Goal: Information Seeking & Learning: Find specific fact

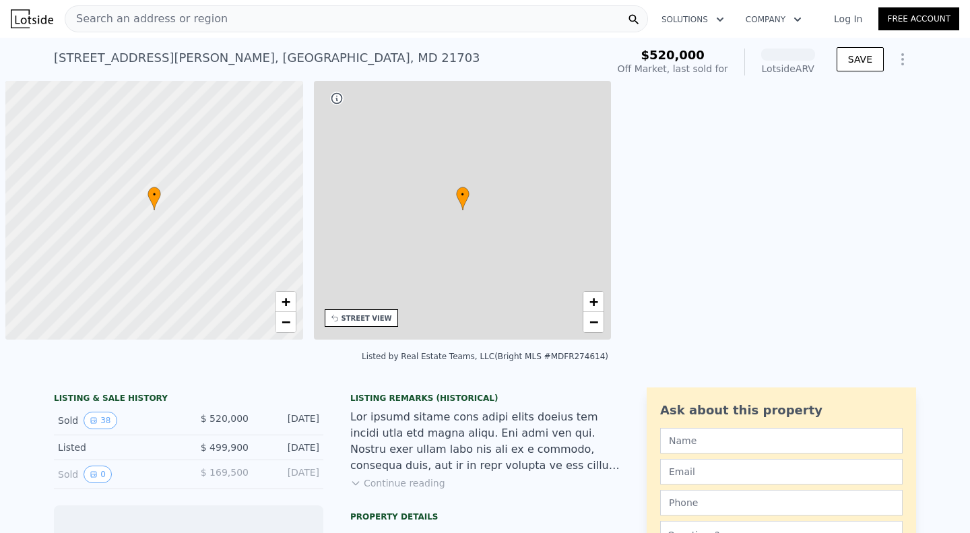
scroll to position [0, 5]
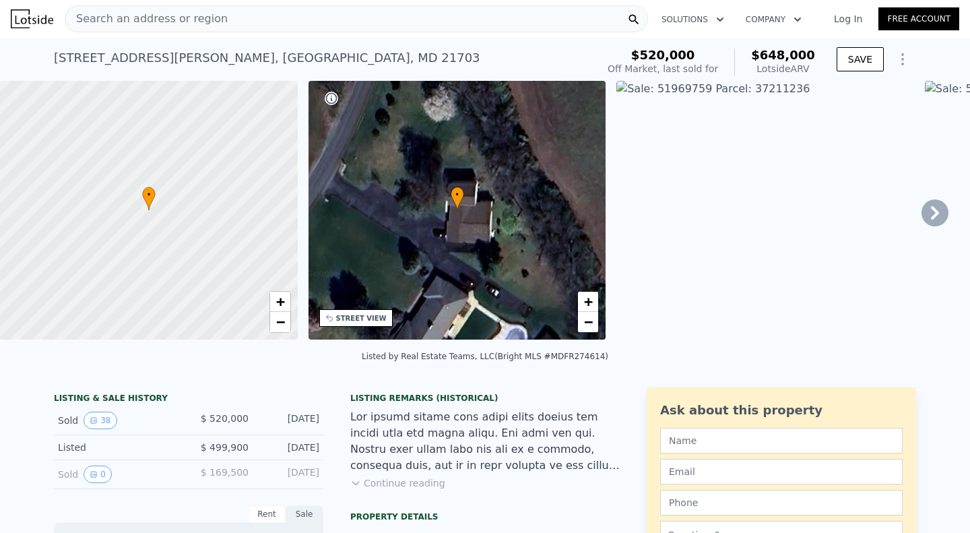
click at [928, 211] on icon at bounding box center [935, 212] width 27 height 27
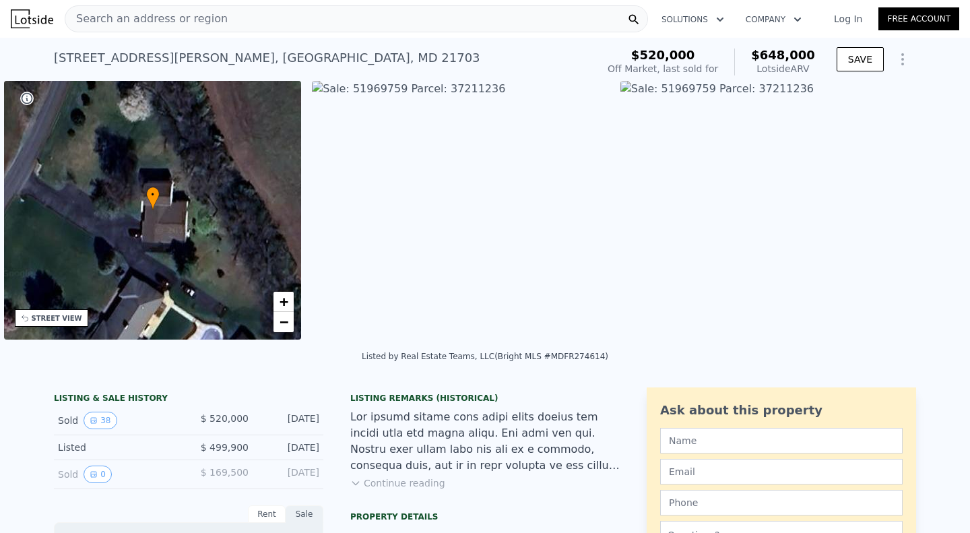
scroll to position [0, 313]
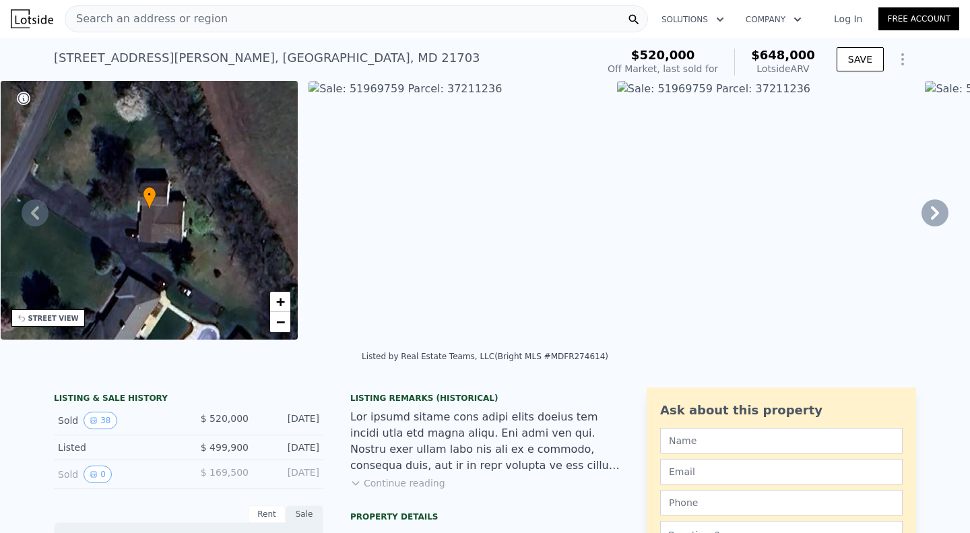
click at [334, 88] on img at bounding box center [458, 210] width 298 height 259
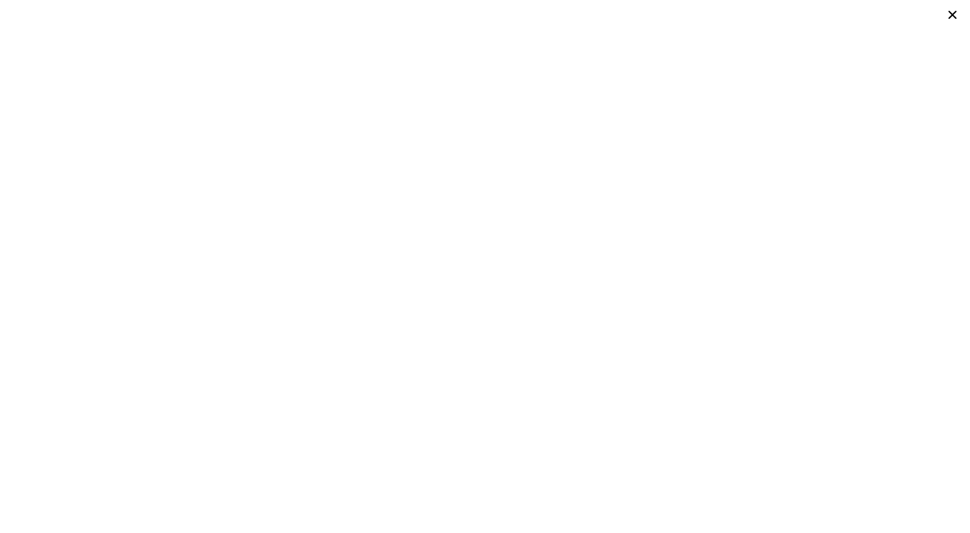
click at [952, 16] on icon at bounding box center [953, 15] width 8 height 8
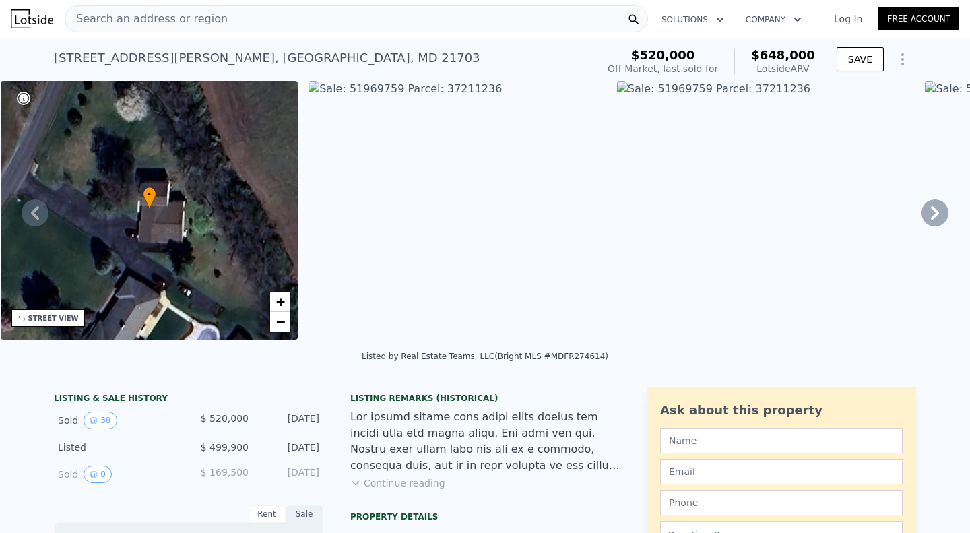
click at [931, 219] on icon at bounding box center [935, 212] width 8 height 13
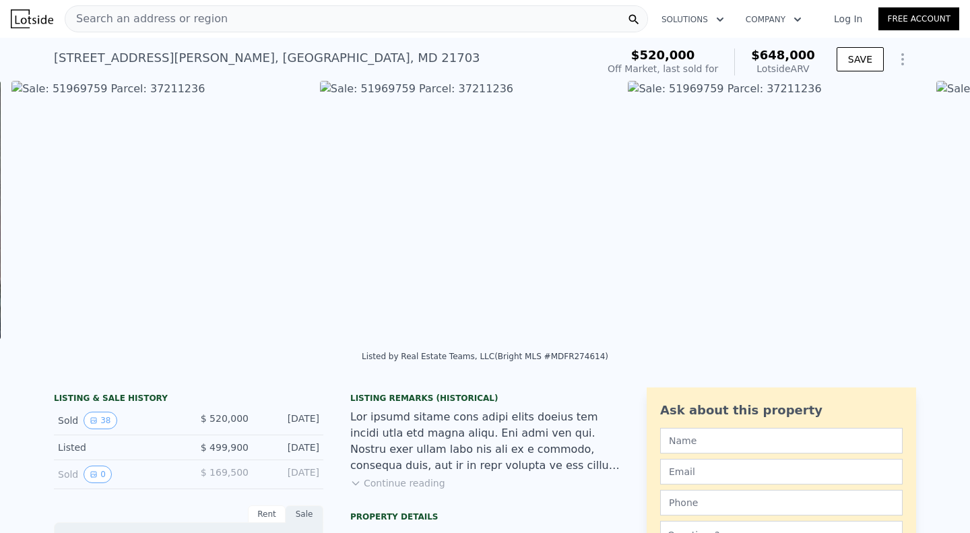
scroll to position [0, 616]
click at [922, 215] on icon at bounding box center [935, 212] width 27 height 27
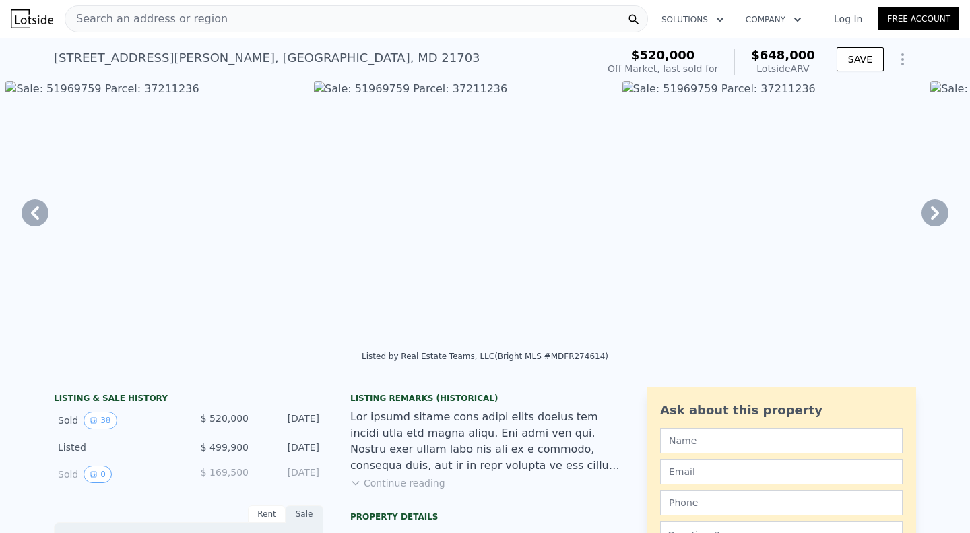
click at [922, 215] on icon at bounding box center [935, 212] width 27 height 27
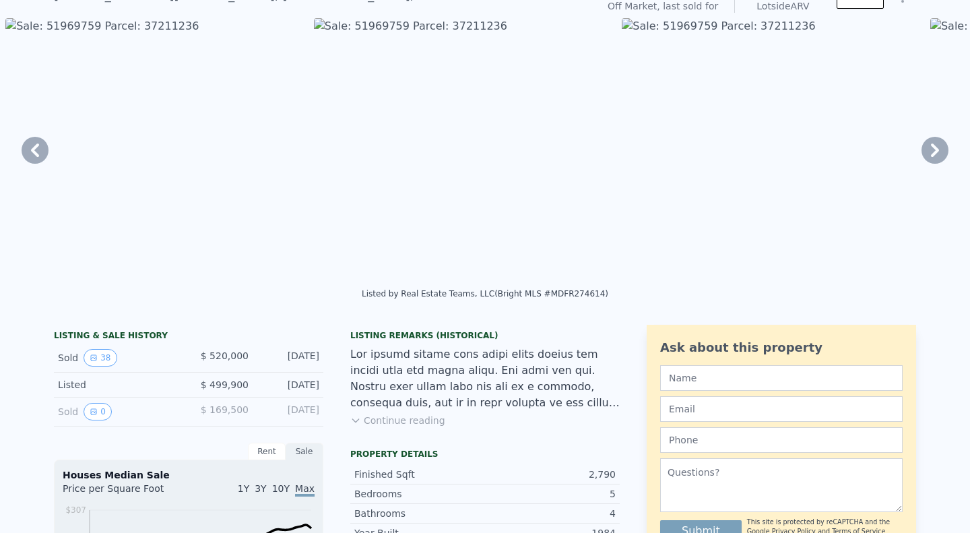
scroll to position [5, 0]
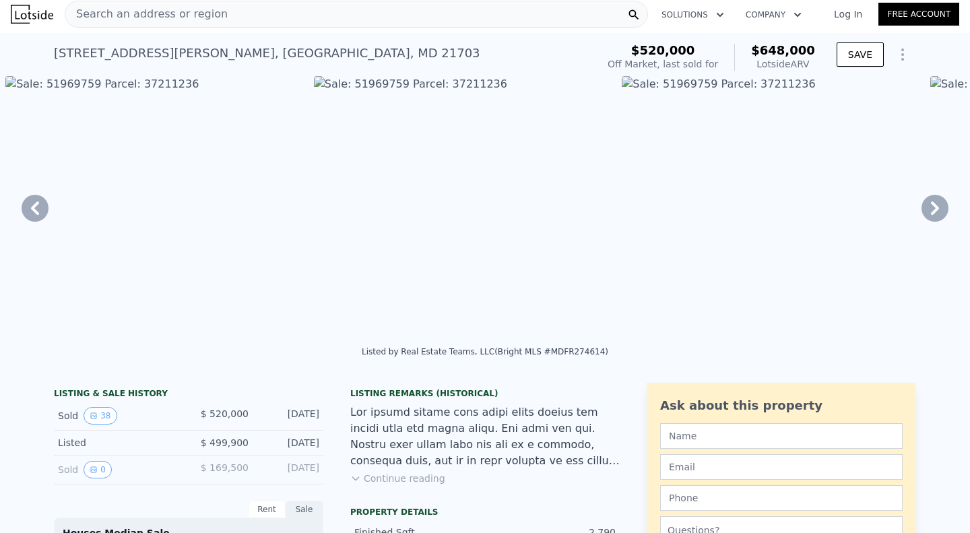
click at [928, 216] on icon at bounding box center [935, 208] width 27 height 27
click at [922, 202] on icon at bounding box center [935, 208] width 27 height 27
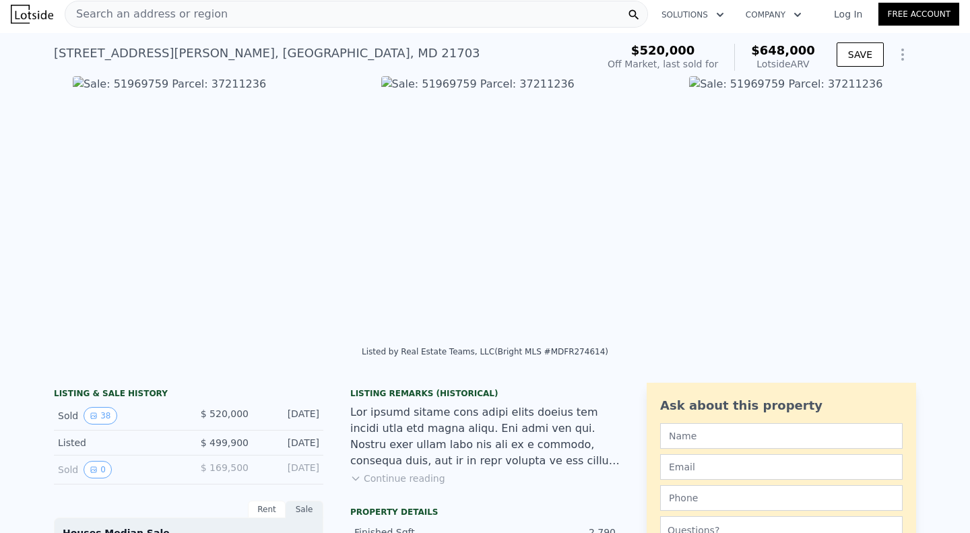
scroll to position [0, 3083]
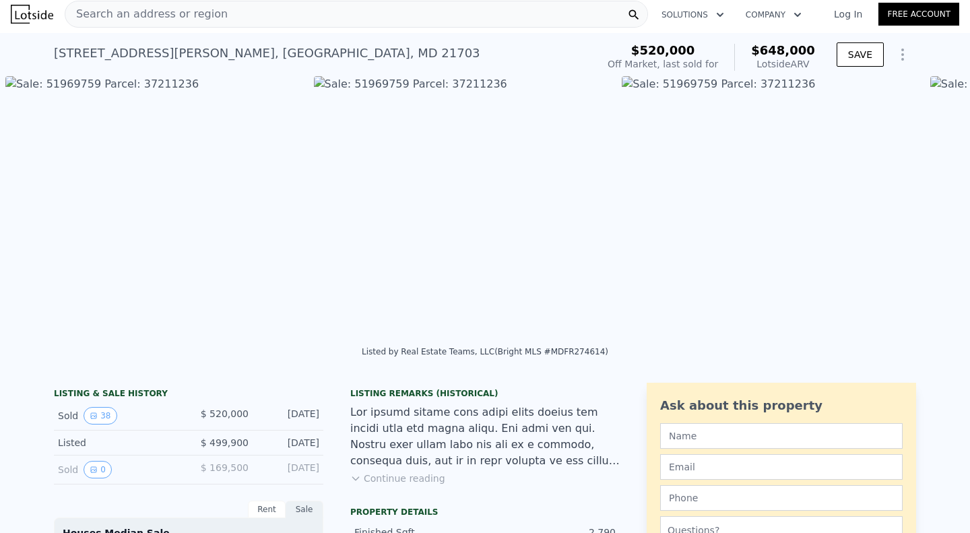
click at [689, 113] on img at bounding box center [771, 205] width 298 height 259
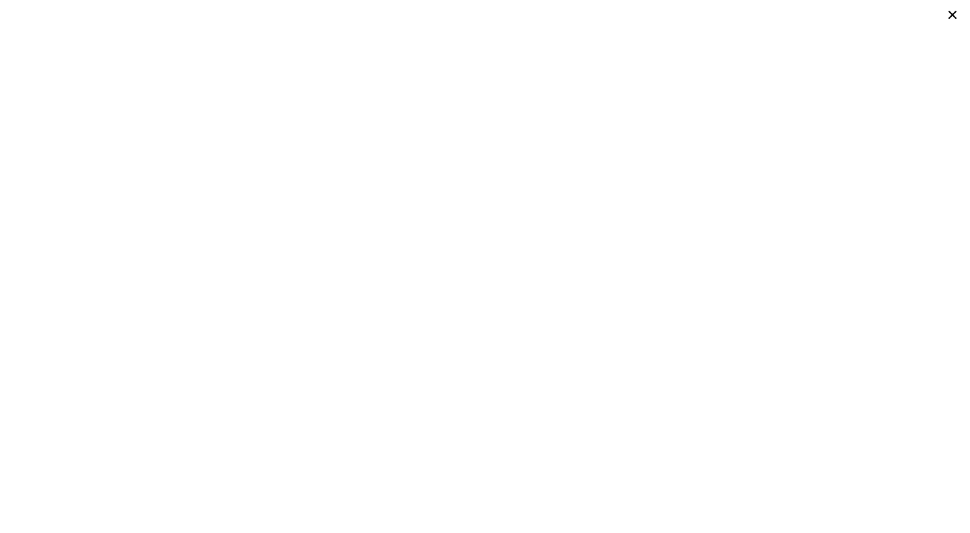
click at [947, 18] on icon at bounding box center [952, 14] width 19 height 19
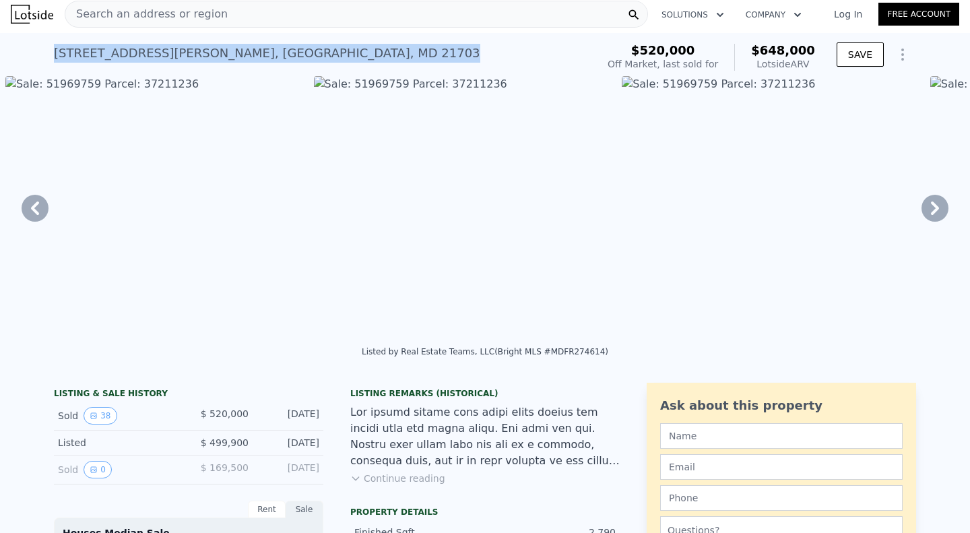
drag, startPoint x: 313, startPoint y: 53, endPoint x: 52, endPoint y: 55, distance: 260.8
click at [54, 55] on div "[STREET_ADDRESS][PERSON_NAME] Sold [DATE] for $520k (~ARV $648k )" at bounding box center [323, 57] width 538 height 38
copy div "[STREET_ADDRESS][PERSON_NAME]"
click at [90, 420] on icon "View historical data" at bounding box center [94, 416] width 8 height 8
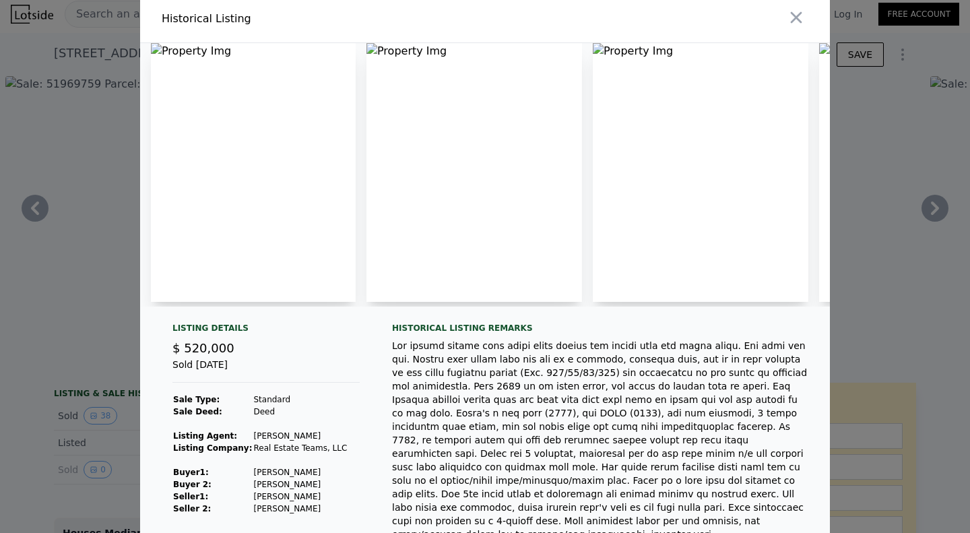
scroll to position [0, 0]
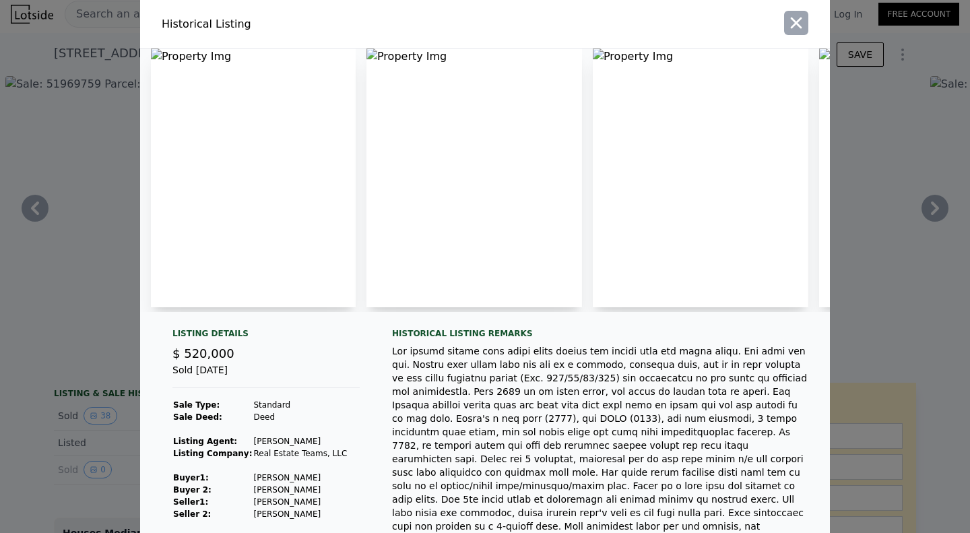
click at [787, 23] on icon "button" at bounding box center [796, 22] width 19 height 19
